Goal: Task Accomplishment & Management: Use online tool/utility

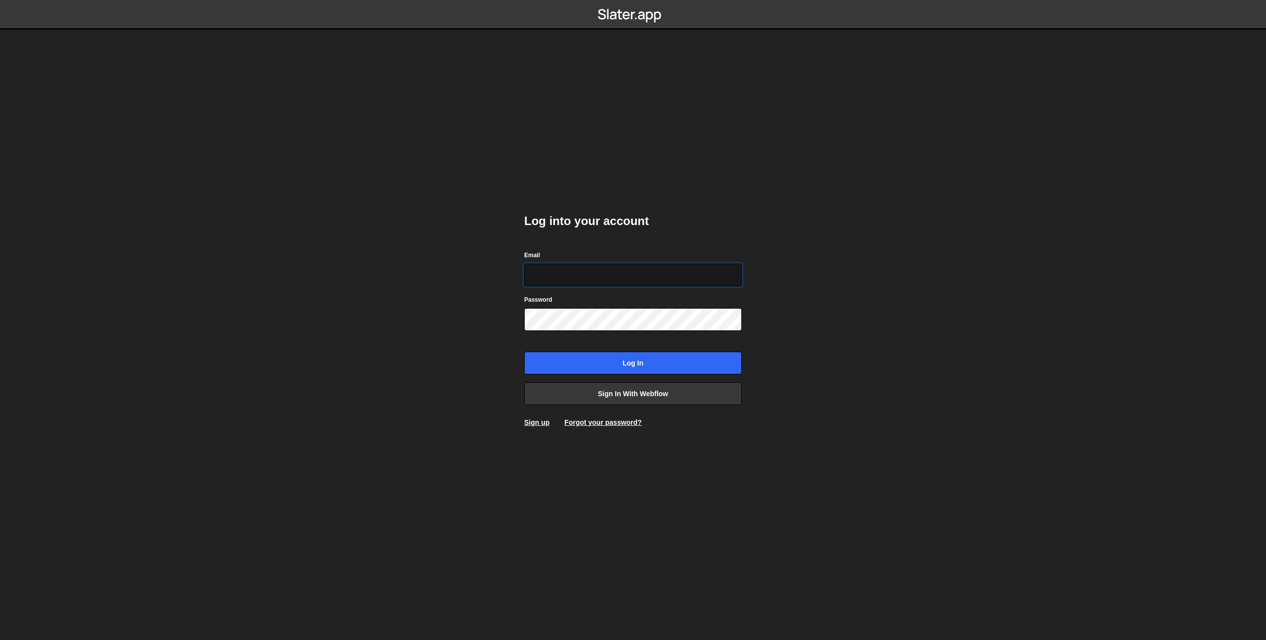
type input "prod-web@cadcom.fr"
click at [599, 362] on input "Log in" at bounding box center [633, 363] width 218 height 23
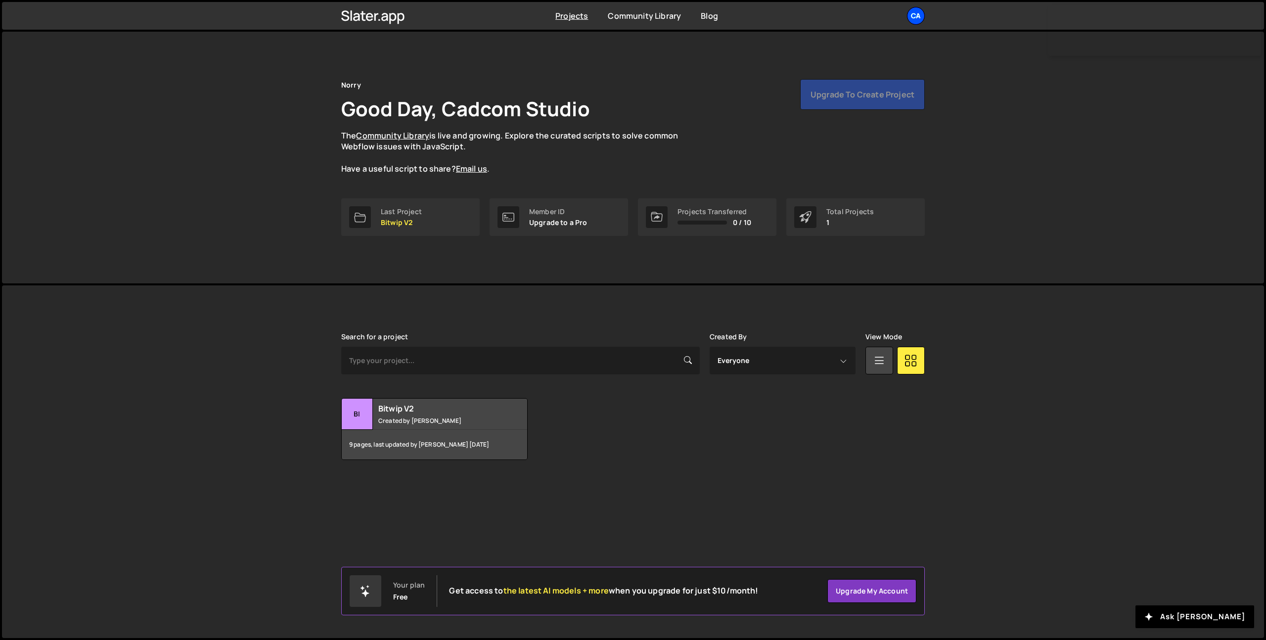
click at [913, 11] on div "Ca" at bounding box center [916, 16] width 18 height 18
click at [832, 107] on button "Logout" at bounding box center [863, 109] width 123 height 17
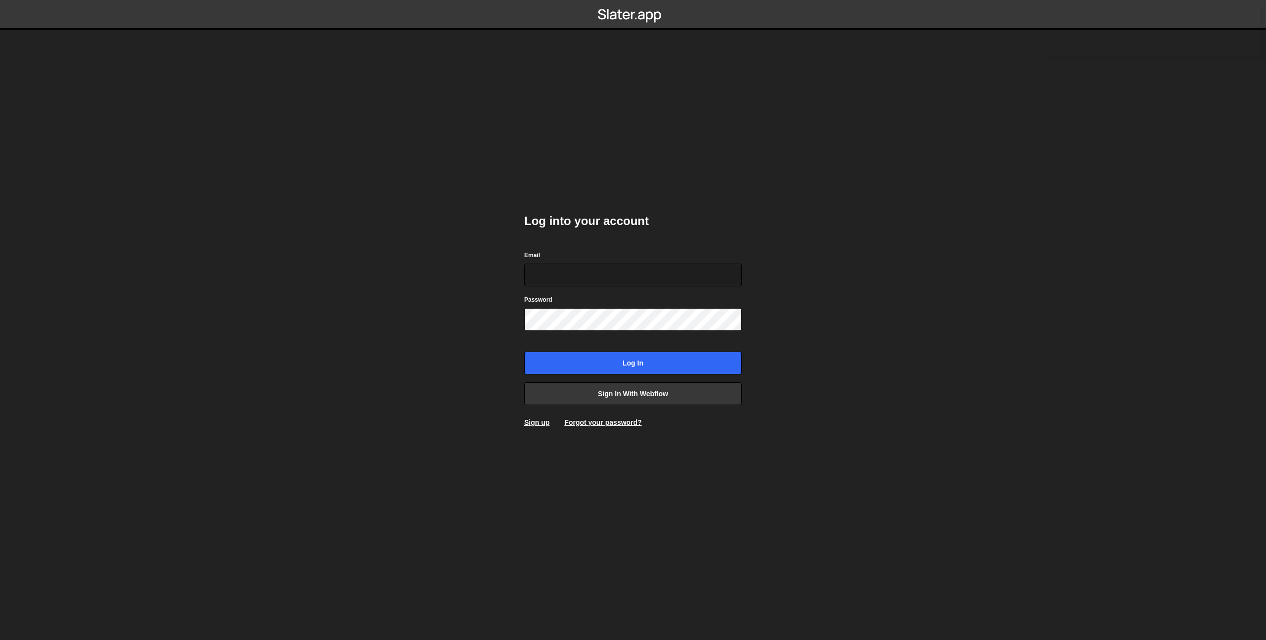
type input "prod-web@cadcom.fr"
click at [649, 361] on input "Log in" at bounding box center [633, 363] width 218 height 23
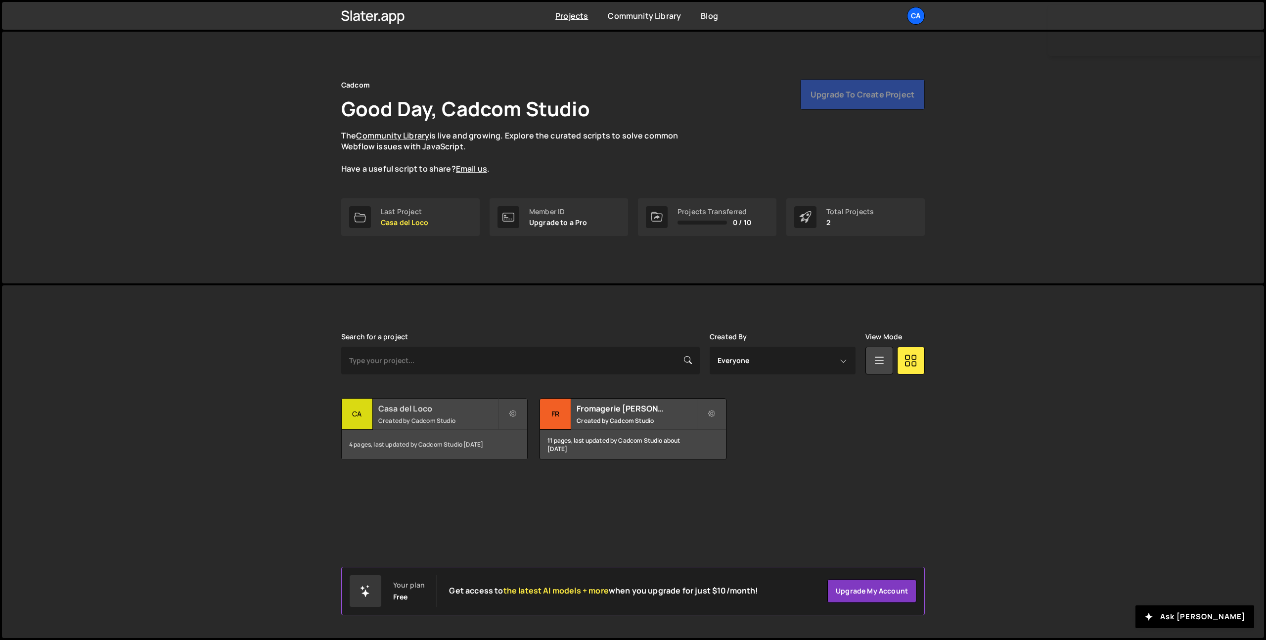
click at [448, 425] on div "Casa del Loco Created by Cadcom Studio" at bounding box center [434, 414] width 185 height 31
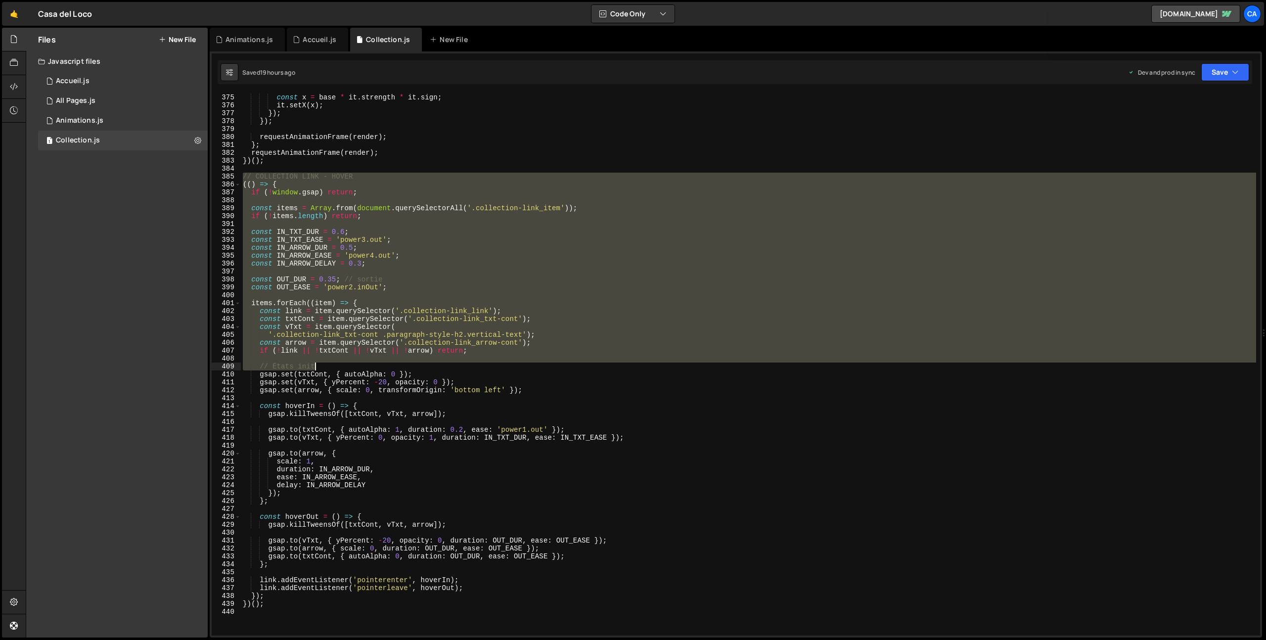
scroll to position [3125, 0]
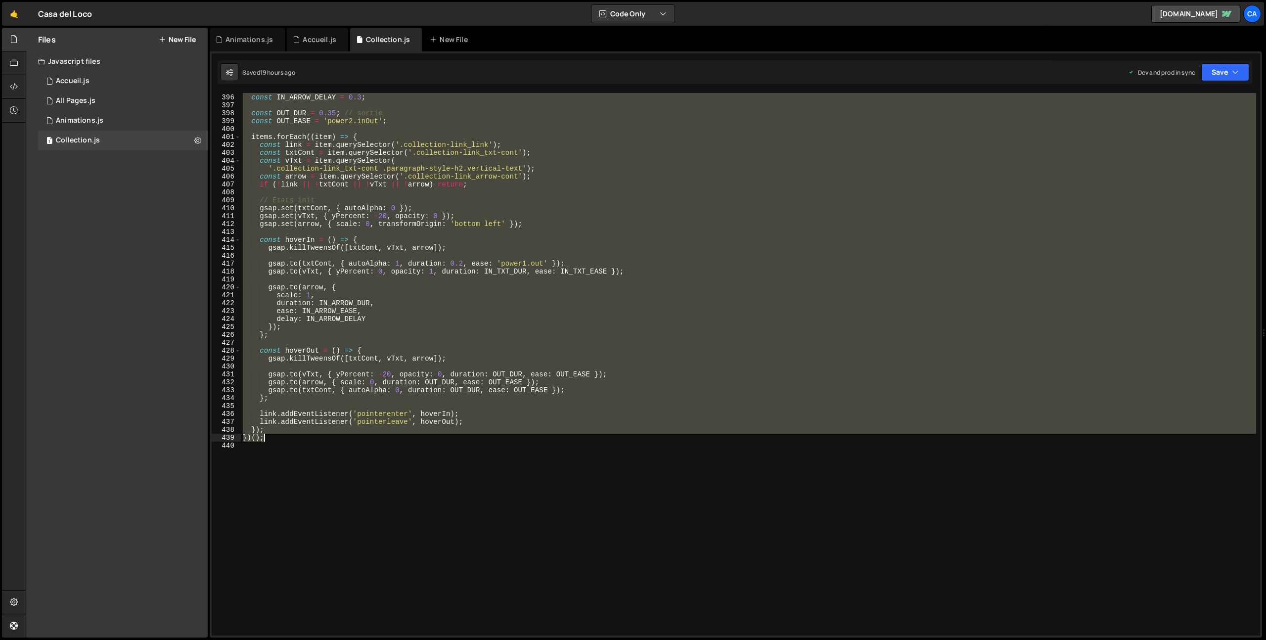
drag, startPoint x: 243, startPoint y: 256, endPoint x: 358, endPoint y: 437, distance: 214.4
click at [358, 437] on div "const IN_ARROW_EASE = 'power4.out' ; const IN_ARROW_DELAY = 0.3 ; const OUT_DUR…" at bounding box center [748, 365] width 1015 height 558
type textarea "}); })();"
